Goal: Transaction & Acquisition: Book appointment/travel/reservation

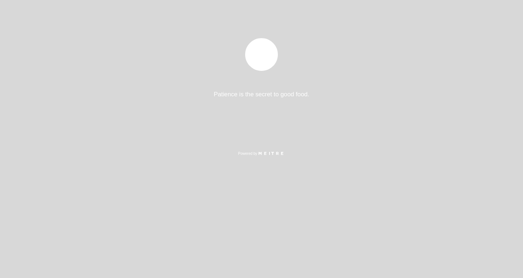
select select "es"
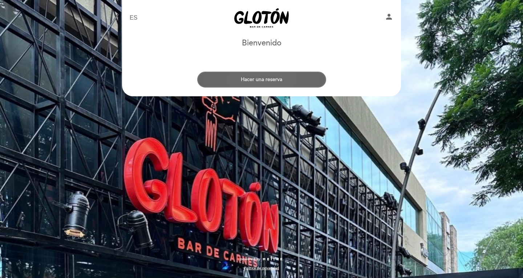
click at [275, 79] on button "Hacer una reserva" at bounding box center [261, 79] width 129 height 16
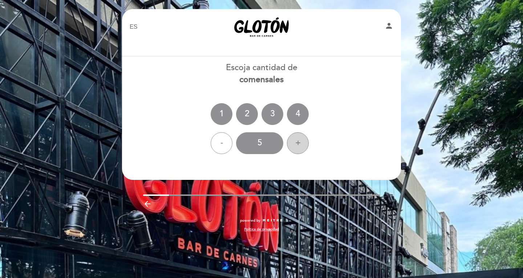
click at [296, 148] on div "+" at bounding box center [298, 143] width 22 height 22
click at [295, 148] on div "+" at bounding box center [298, 143] width 22 height 22
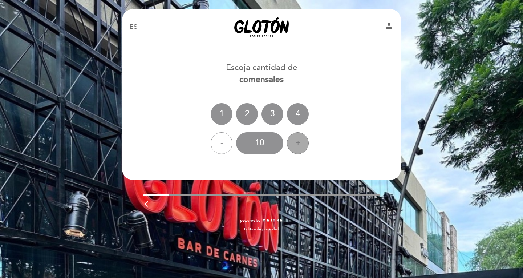
click at [295, 148] on div "+" at bounding box center [298, 143] width 22 height 22
click at [258, 144] on div "12" at bounding box center [259, 143] width 47 height 22
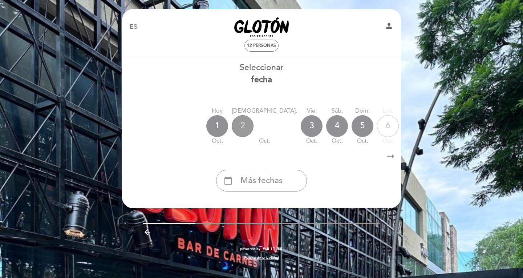
click at [240, 125] on div "2" at bounding box center [243, 126] width 22 height 22
